Goal: Entertainment & Leisure: Consume media (video, audio)

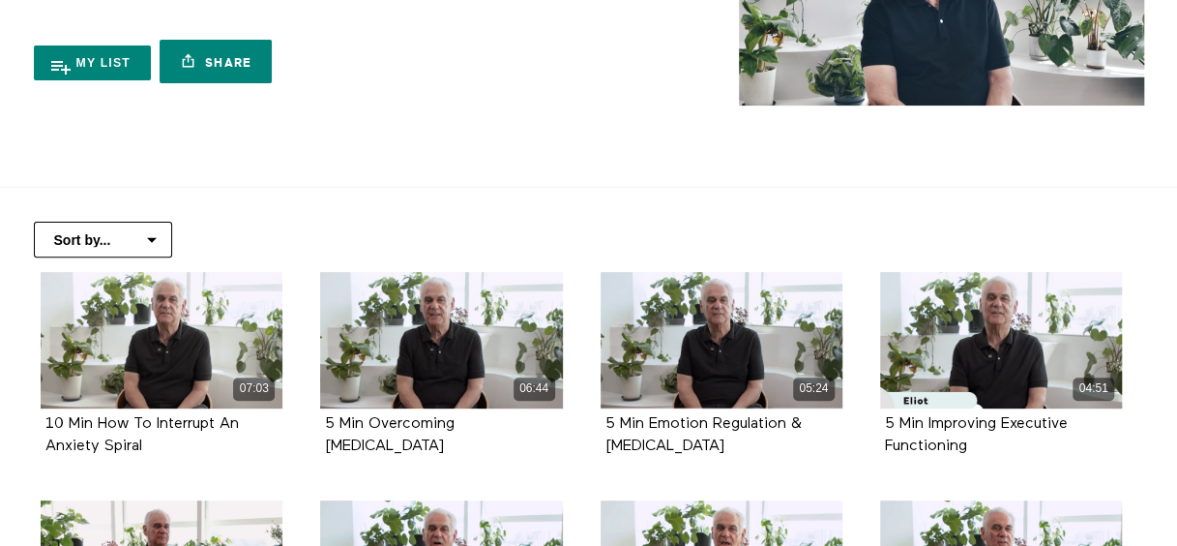
scroll to position [290, 0]
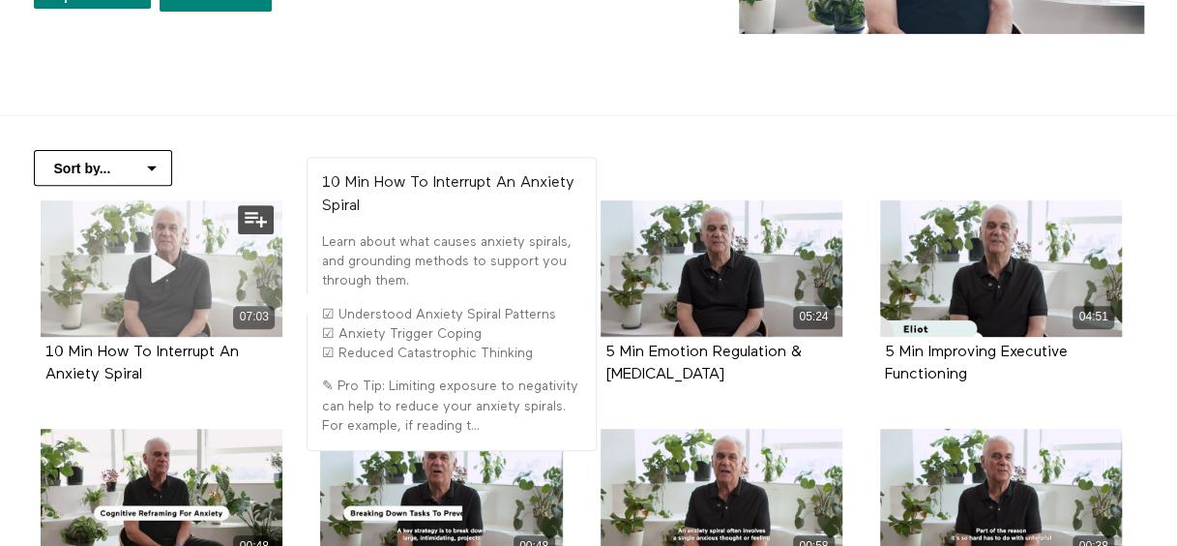
click at [157, 269] on icon at bounding box center [162, 269] width 58 height 34
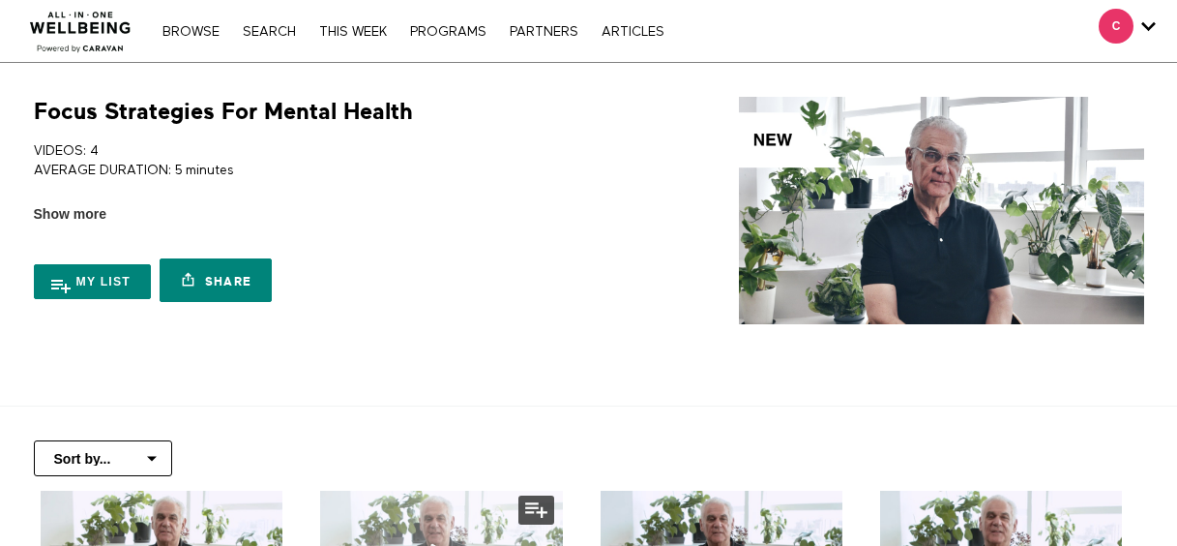
scroll to position [290, 0]
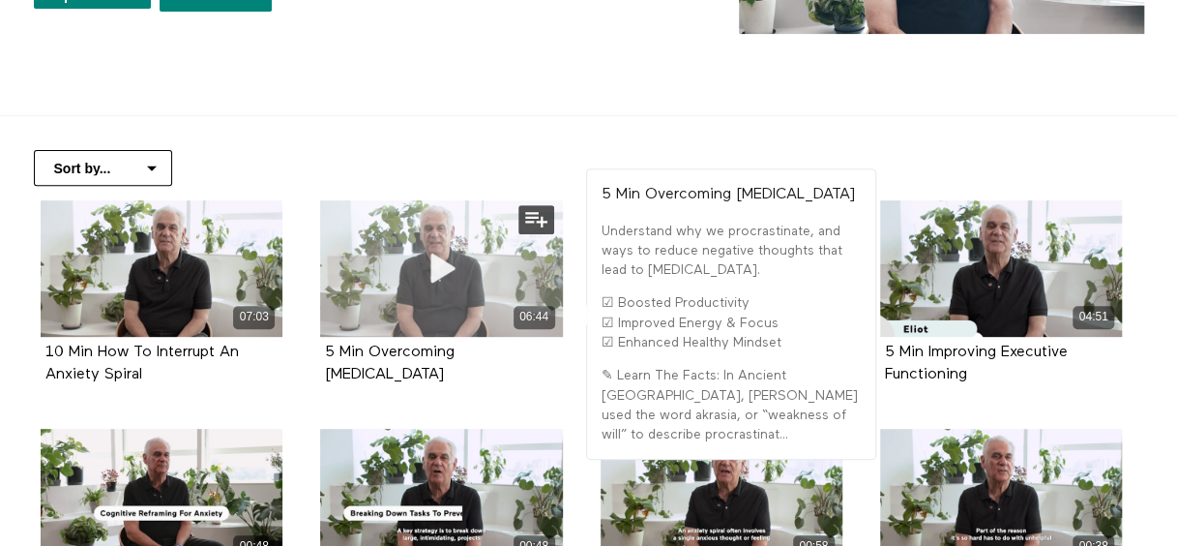
click at [439, 267] on icon at bounding box center [441, 269] width 58 height 34
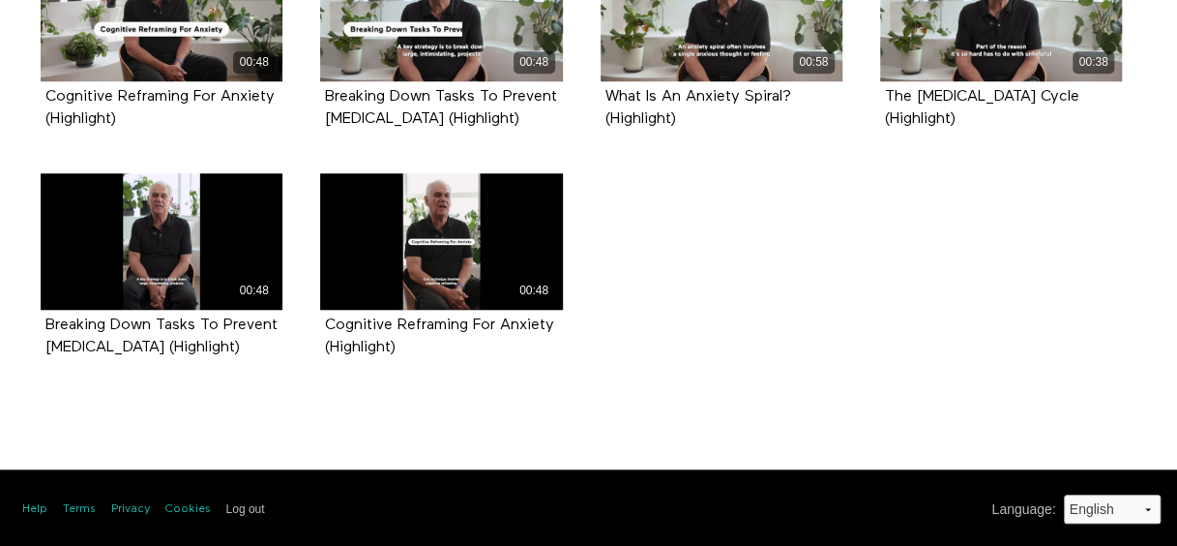
scroll to position [820, 0]
